Goal: Task Accomplishment & Management: Use online tool/utility

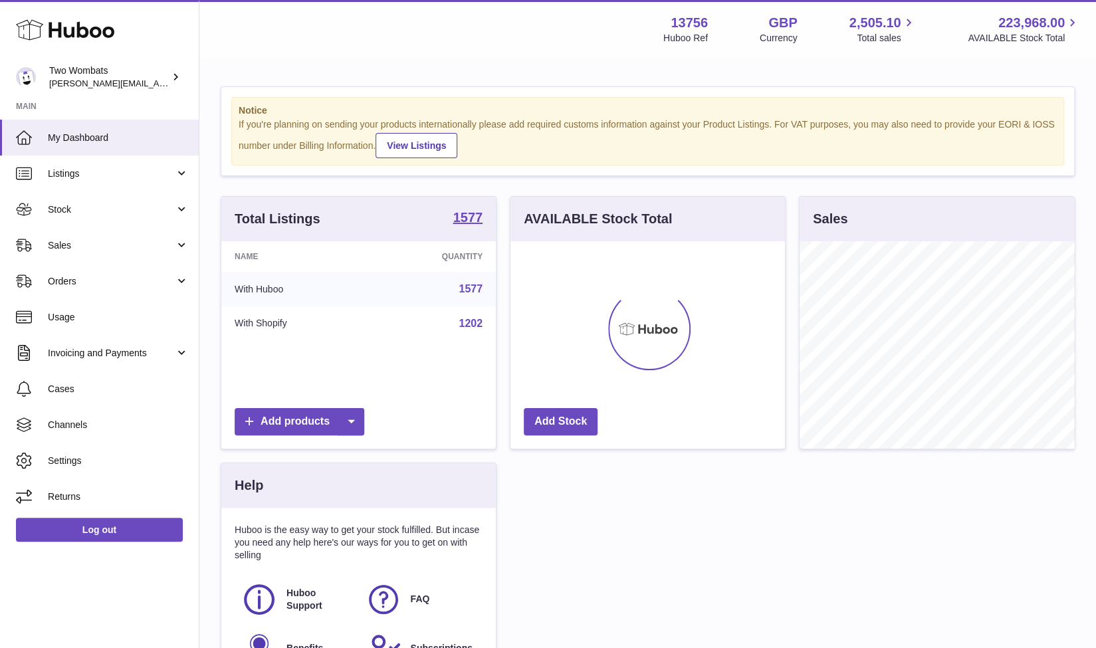
scroll to position [207, 275]
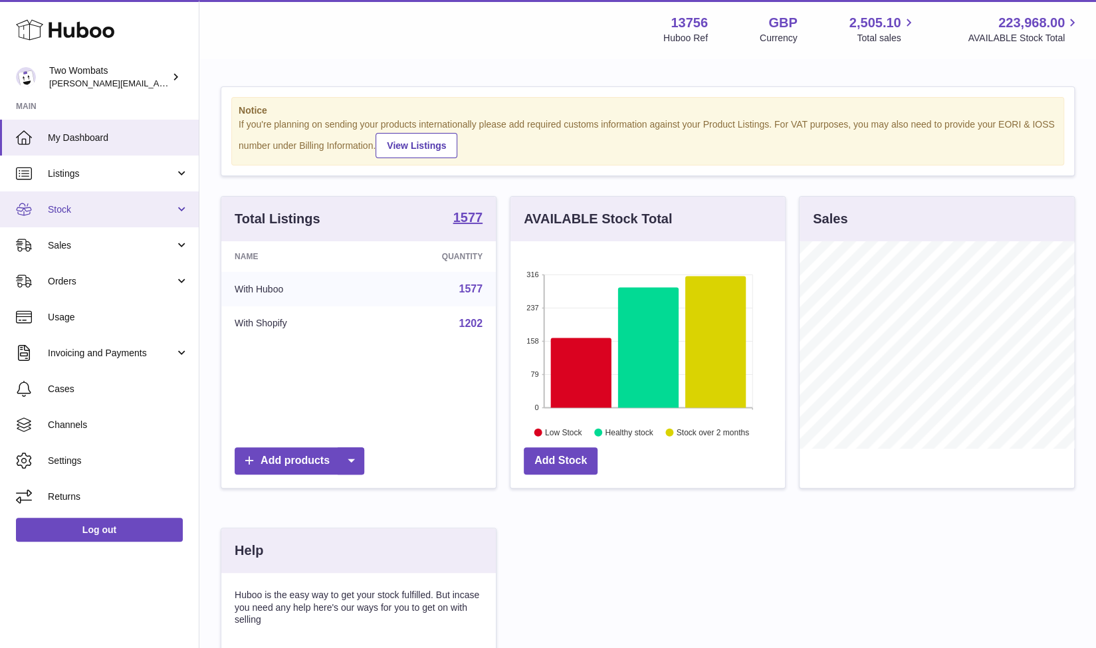
click at [179, 213] on link "Stock" at bounding box center [99, 209] width 199 height 36
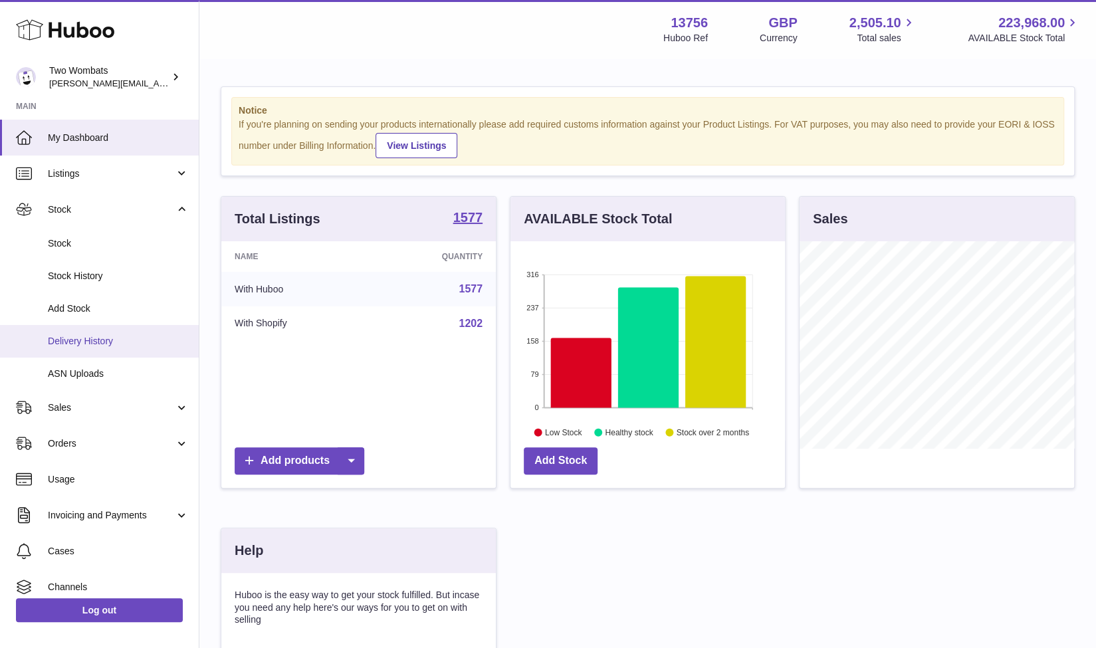
click at [89, 329] on link "Delivery History" at bounding box center [99, 341] width 199 height 33
click at [100, 360] on link "ASN Uploads" at bounding box center [99, 374] width 199 height 33
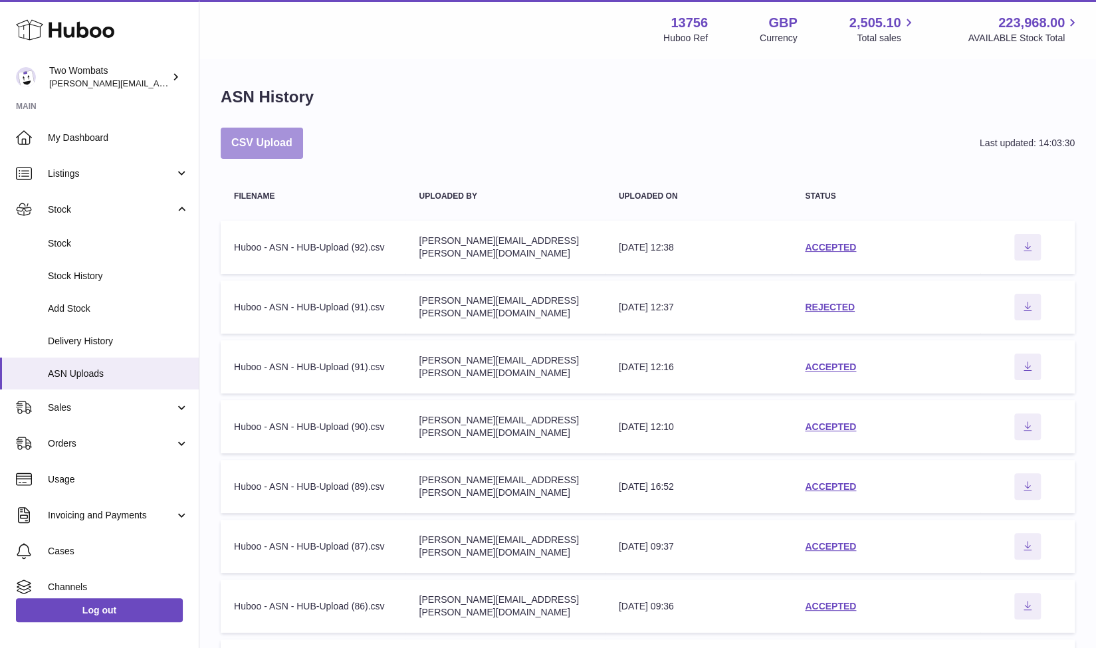
click at [263, 131] on button "CSV Upload" at bounding box center [262, 143] width 82 height 31
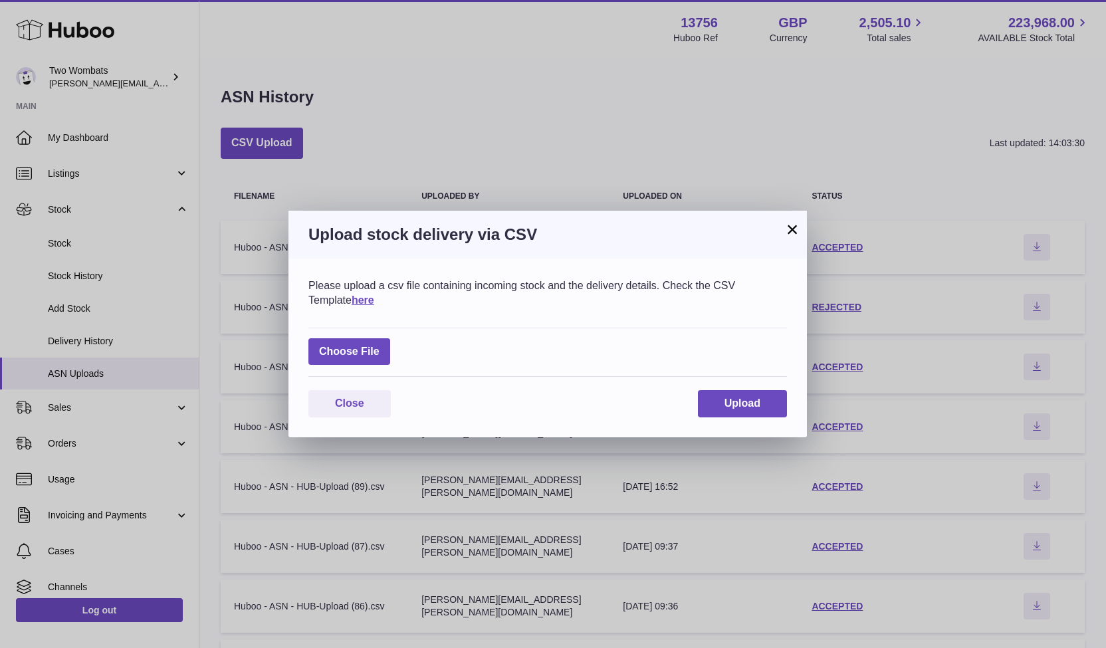
click at [352, 366] on div "Choose File" at bounding box center [547, 353] width 479 height 50
click at [372, 355] on label at bounding box center [349, 351] width 82 height 27
click at [380, 346] on input "file" at bounding box center [380, 345] width 1 height 1
type input "**********"
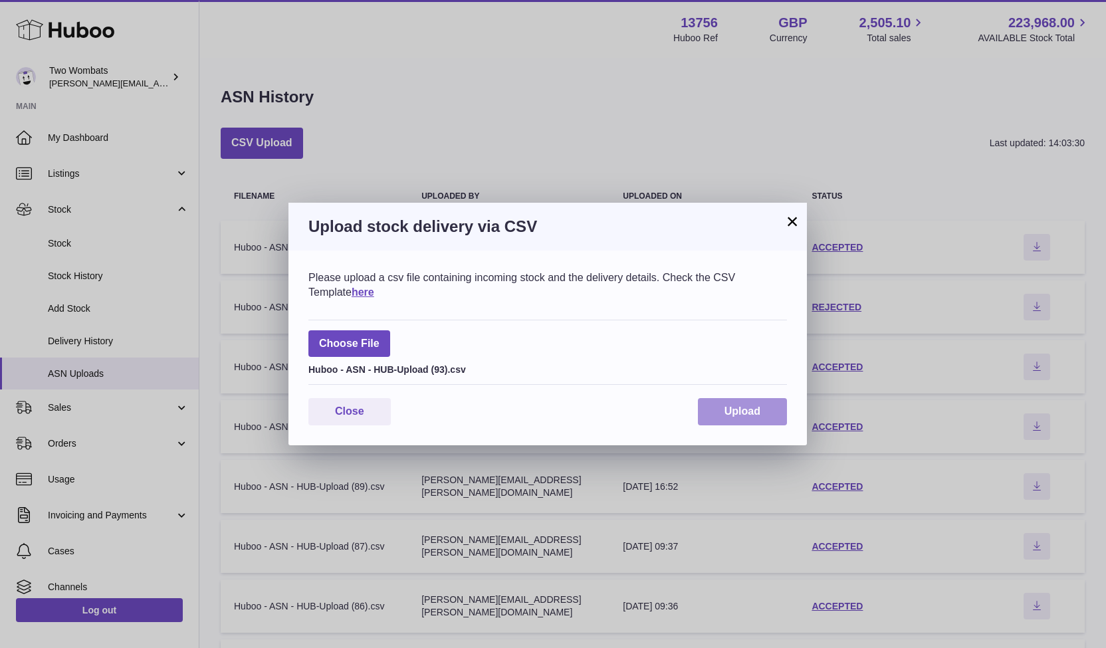
click at [752, 406] on span "Upload" at bounding box center [743, 410] width 36 height 11
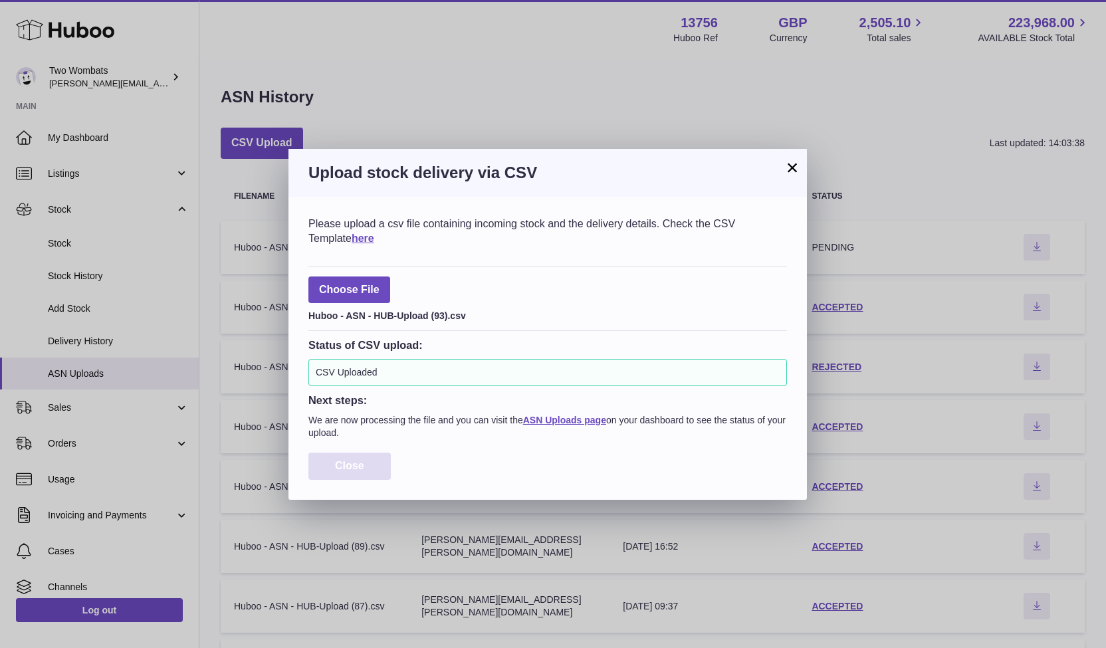
click at [353, 463] on span "Close" at bounding box center [349, 465] width 29 height 11
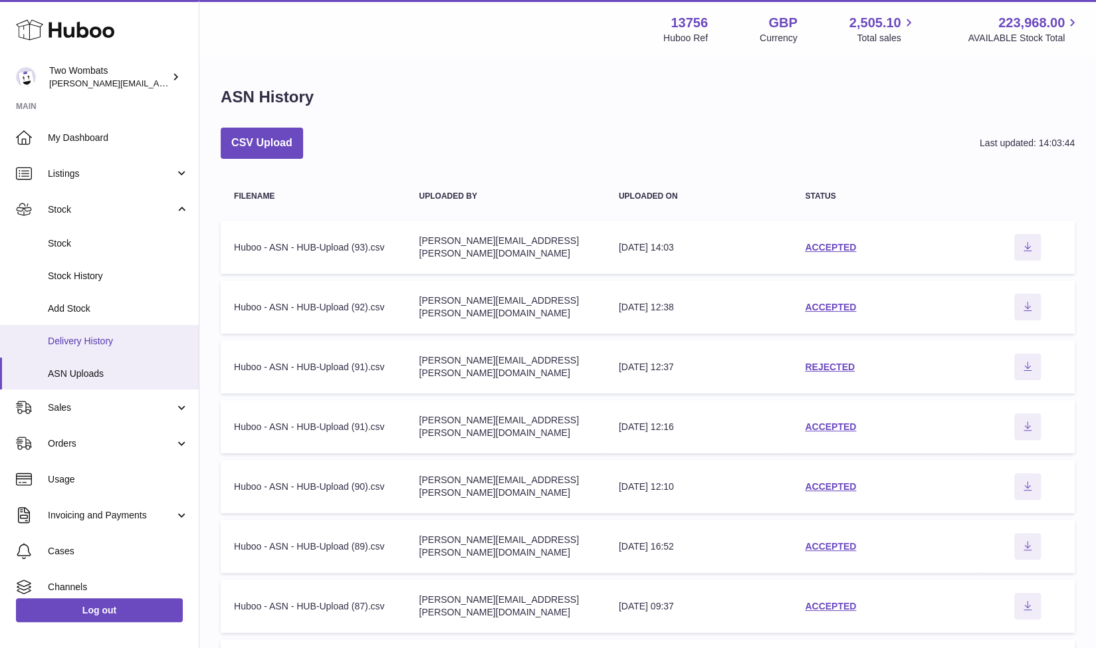
click at [109, 329] on link "Delivery History" at bounding box center [99, 341] width 199 height 33
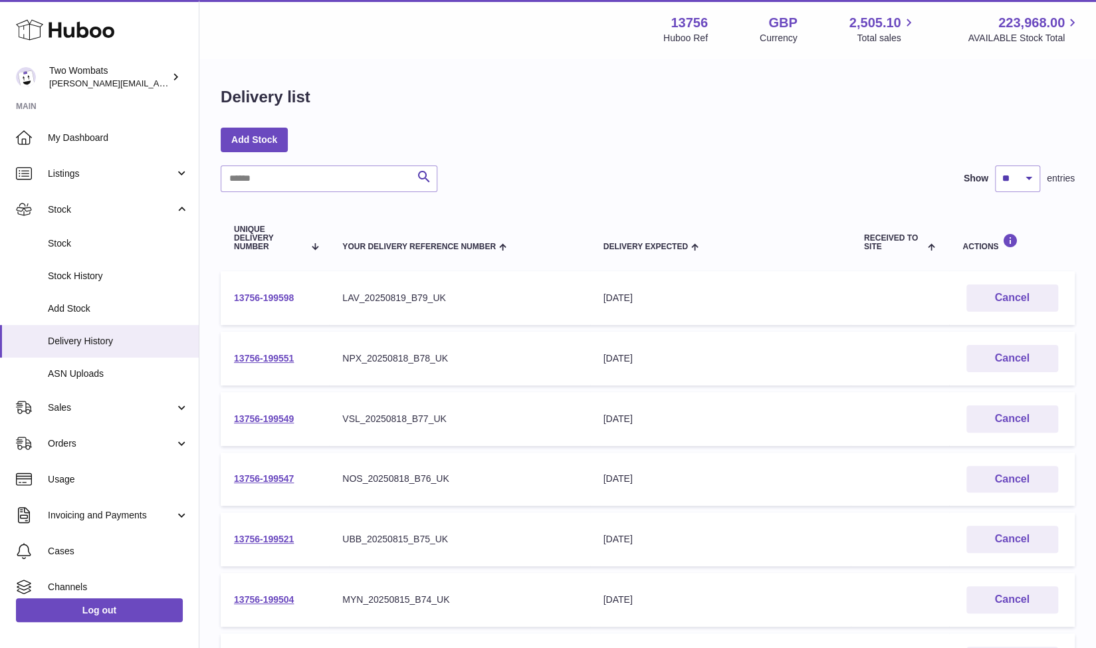
click at [271, 298] on link "13756-199598" at bounding box center [264, 297] width 60 height 11
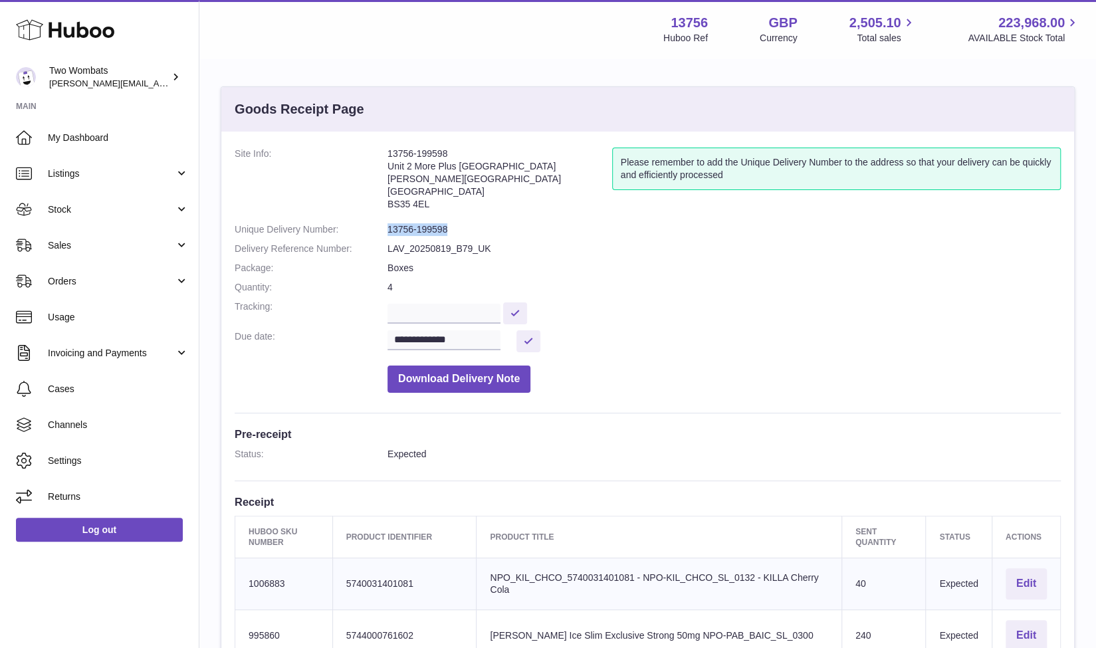
drag, startPoint x: 448, startPoint y: 227, endPoint x: 374, endPoint y: 231, distance: 73.9
click at [374, 231] on dl "**********" at bounding box center [648, 274] width 826 height 252
copy dl "13756-199598"
